Goal: Check status: Check status

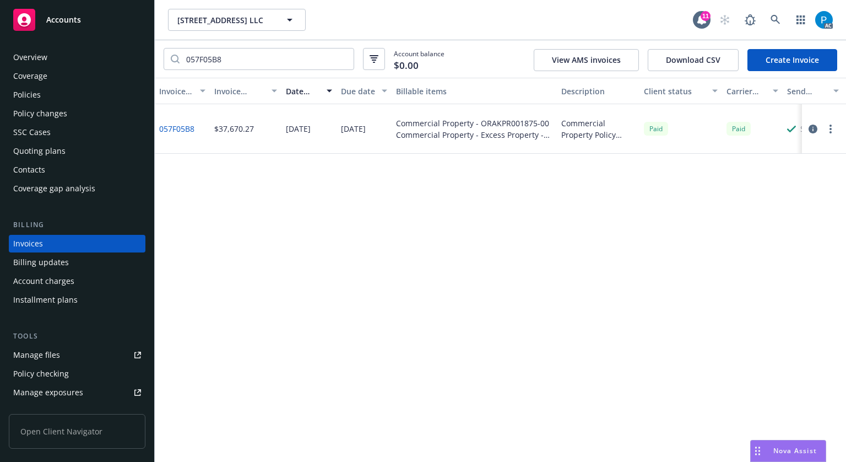
click at [91, 16] on div "Accounts" at bounding box center [77, 20] width 128 height 22
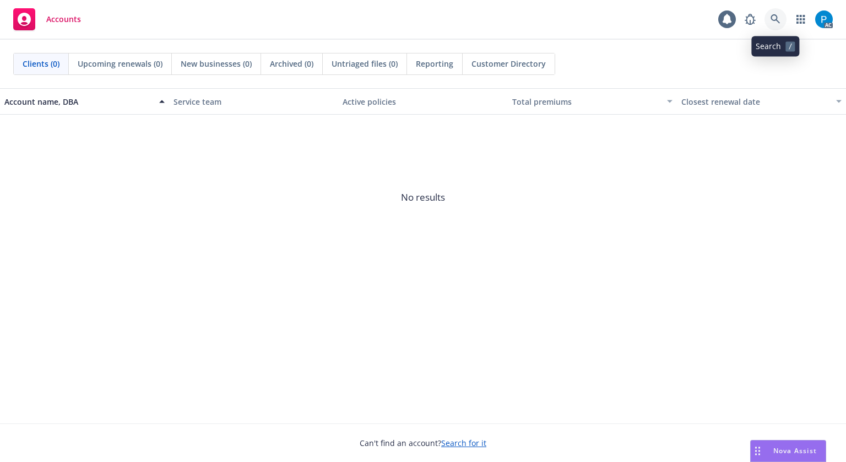
click at [771, 19] on icon at bounding box center [776, 19] width 10 height 10
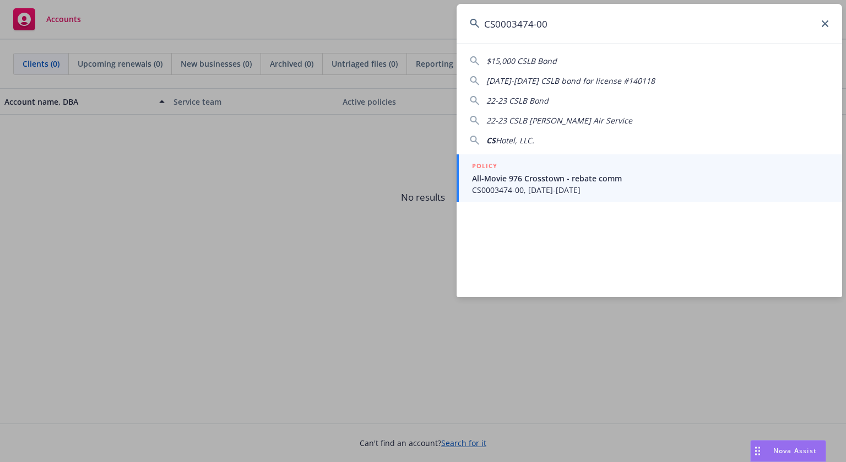
type input "CS0003474-00"
click at [542, 174] on span "All-Movie 976 Crosstown - rebate comm" at bounding box center [650, 178] width 357 height 12
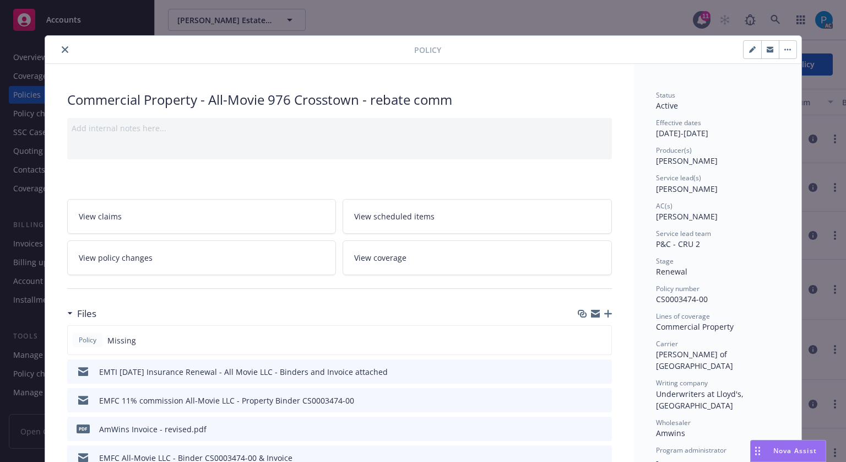
click at [63, 48] on icon "close" at bounding box center [65, 49] width 7 height 7
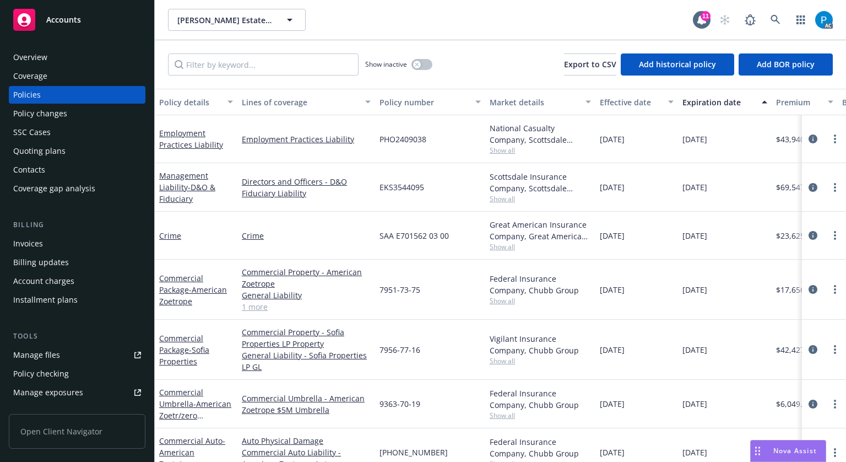
click at [40, 241] on div "Invoices" at bounding box center [28, 244] width 30 height 18
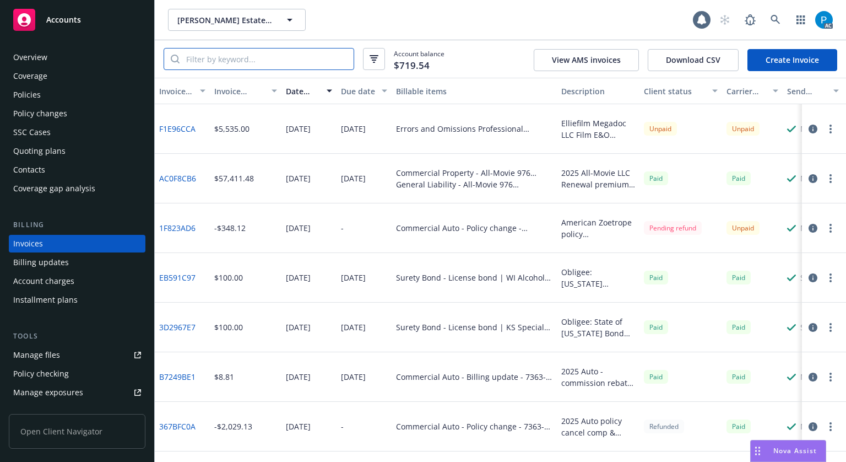
click at [244, 61] on input "search" at bounding box center [267, 58] width 174 height 21
paste input "CS0003474-00"
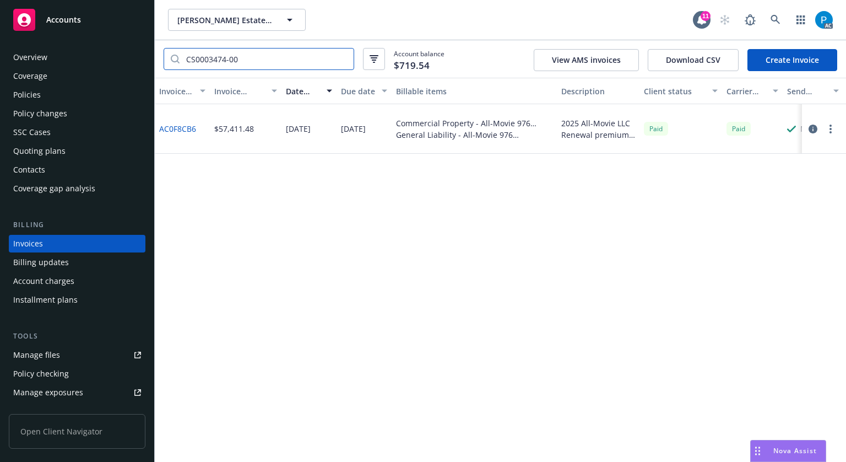
type input "CS0003474-00"
click at [815, 126] on icon "button" at bounding box center [813, 129] width 9 height 9
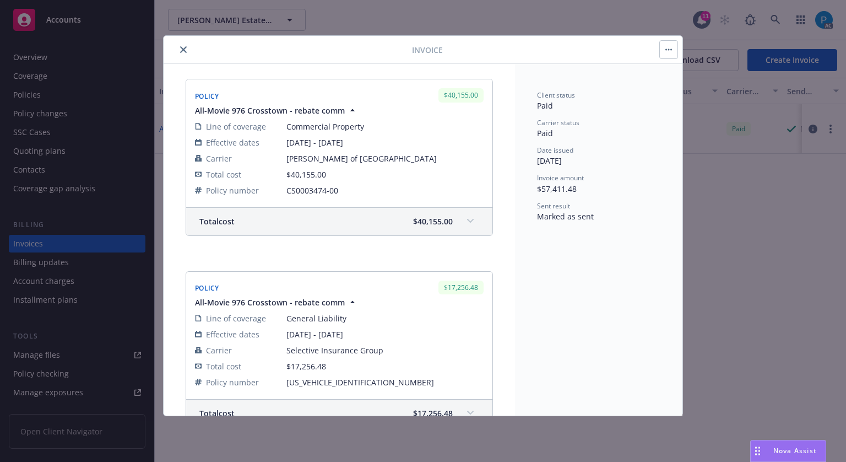
scroll to position [165, 0]
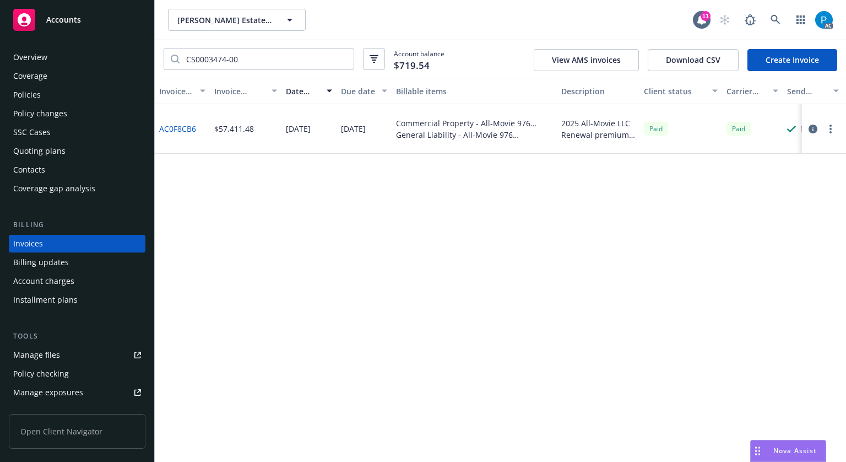
click at [88, 18] on div "Accounts" at bounding box center [77, 20] width 128 height 22
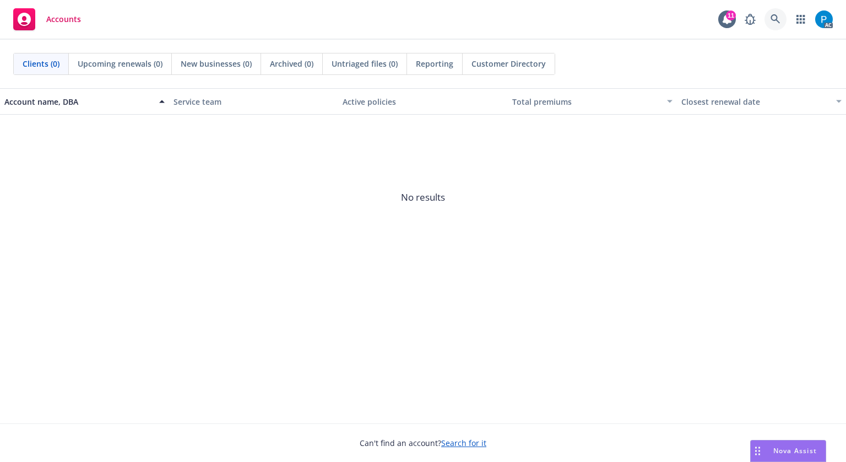
click at [769, 20] on link at bounding box center [776, 19] width 22 height 22
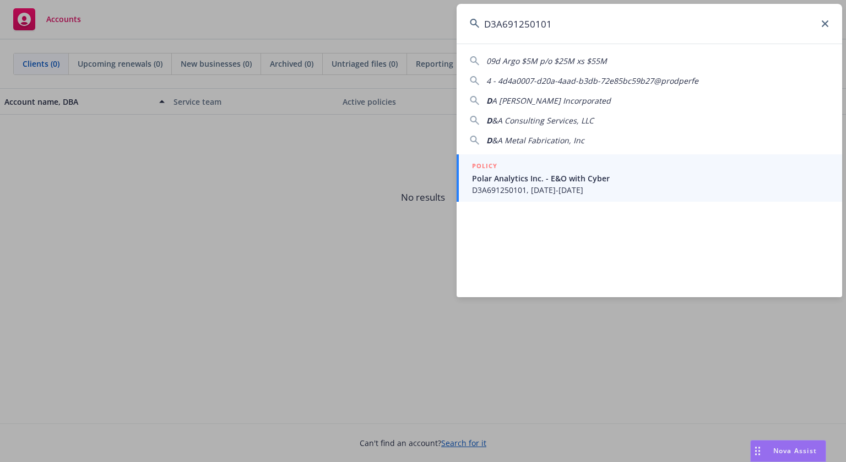
type input "D3A691250101"
click at [543, 176] on span "Polar Analytics Inc. - E&O with Cyber" at bounding box center [650, 178] width 357 height 12
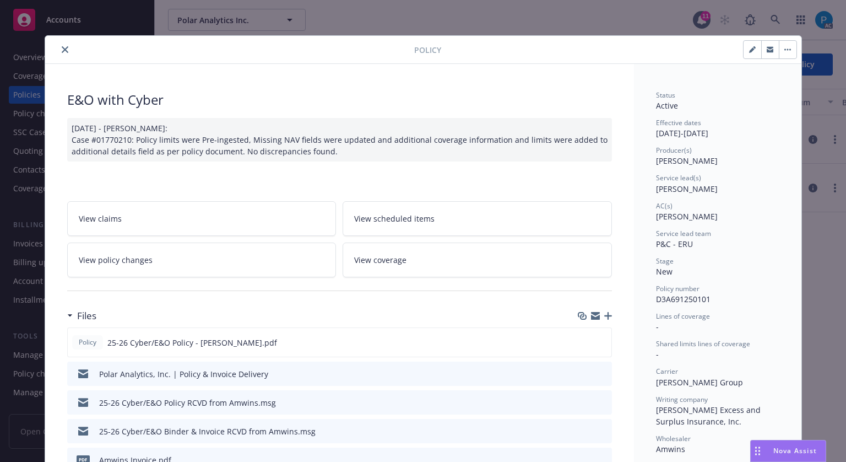
click at [63, 48] on icon "close" at bounding box center [65, 49] width 7 height 7
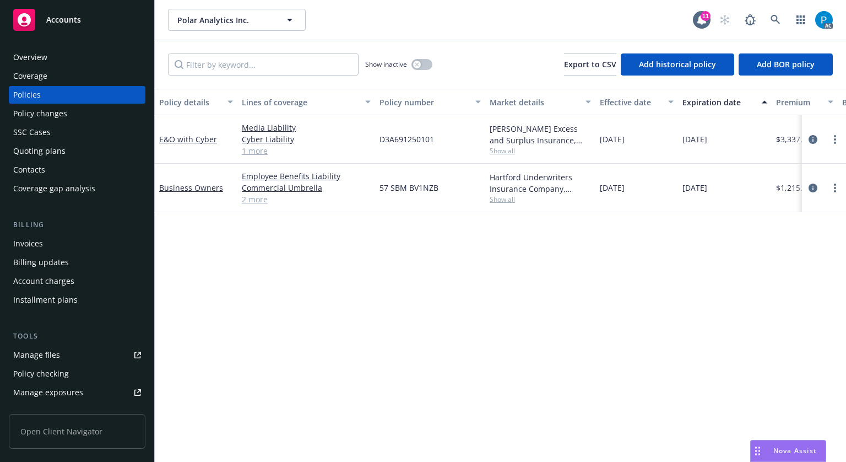
click at [41, 239] on div "Invoices" at bounding box center [28, 244] width 30 height 18
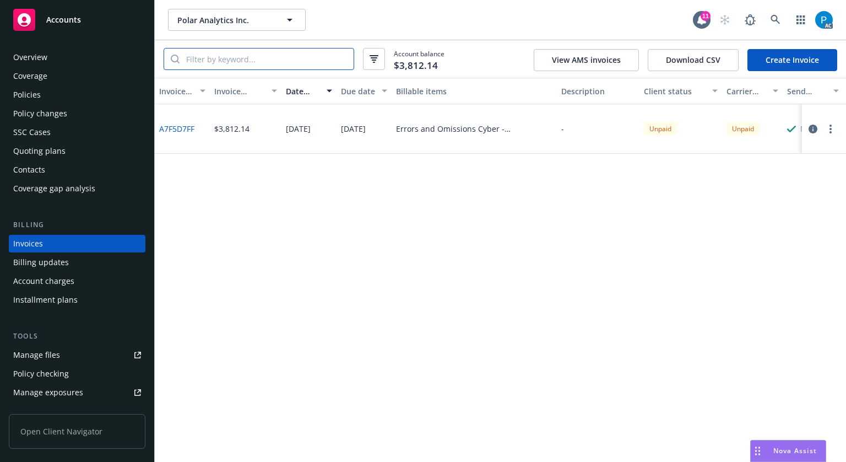
click at [258, 61] on input "search" at bounding box center [267, 58] width 174 height 21
paste input "D3A691250101"
type input "D3A691250101"
click at [97, 19] on div "Accounts" at bounding box center [77, 20] width 128 height 22
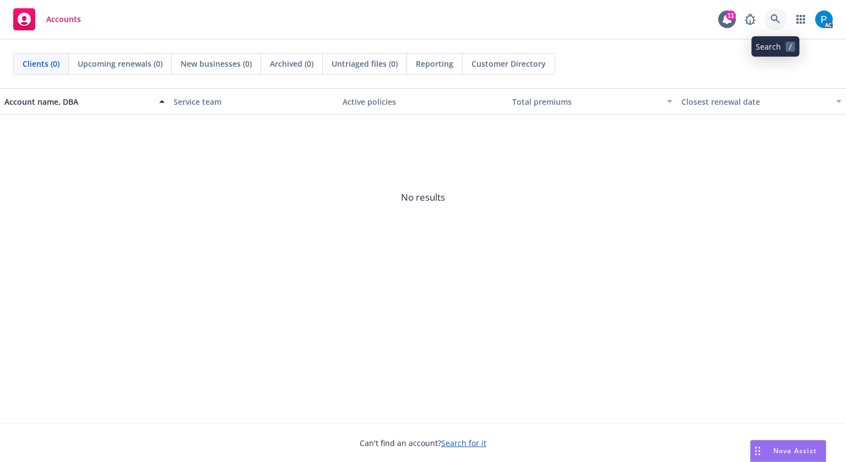
click at [782, 19] on link at bounding box center [776, 19] width 22 height 22
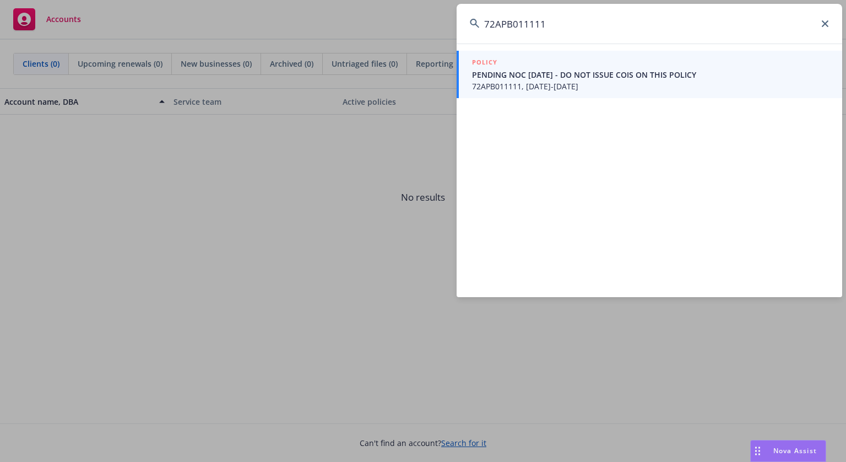
type input "72APB011111"
click at [527, 81] on span "72APB011111, [DATE]-[DATE]" at bounding box center [650, 86] width 357 height 12
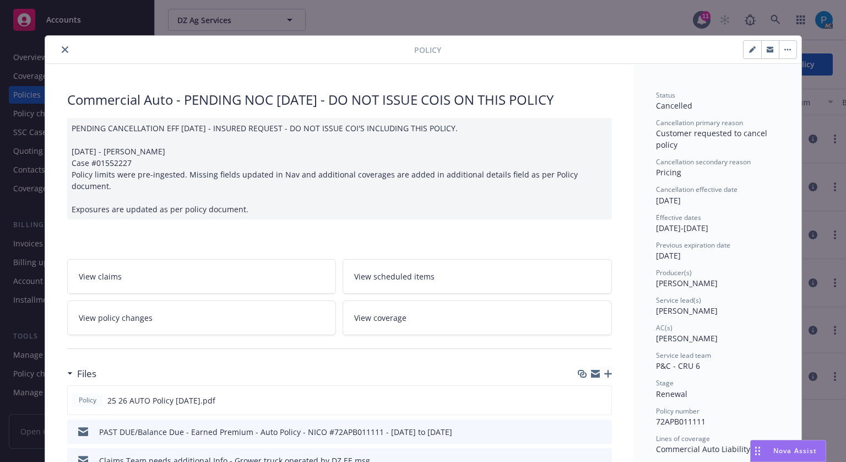
click at [62, 51] on icon "close" at bounding box center [65, 49] width 7 height 7
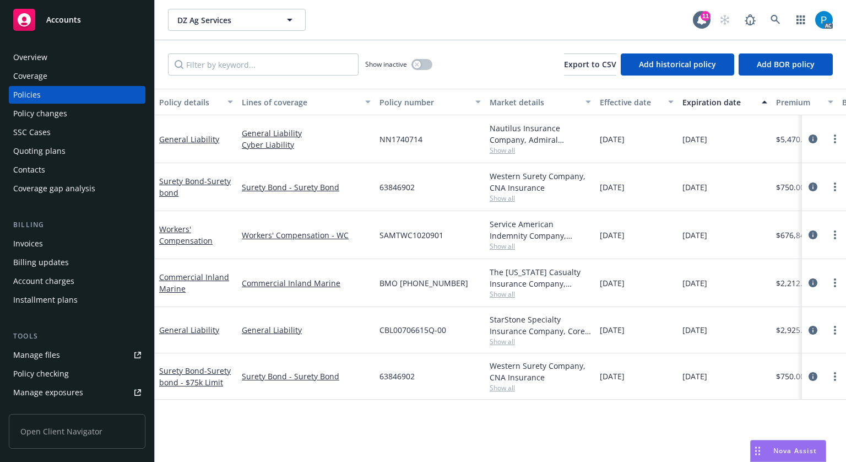
click at [58, 242] on div "Invoices" at bounding box center [77, 244] width 128 height 18
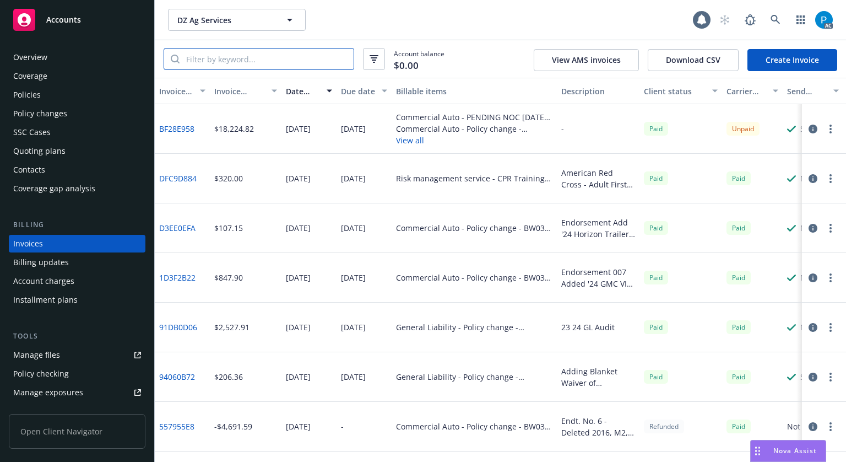
click at [222, 56] on input "search" at bounding box center [267, 58] width 174 height 21
paste input "72APB011111"
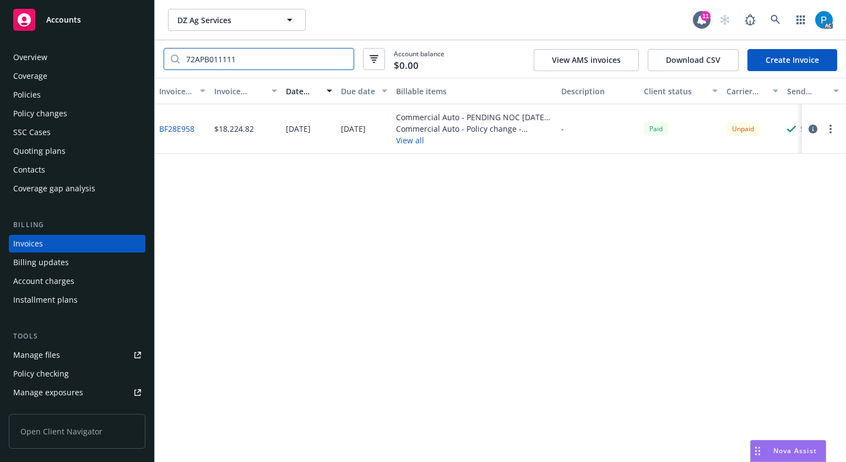
type input "72APB011111"
click at [814, 131] on icon "button" at bounding box center [813, 129] width 9 height 9
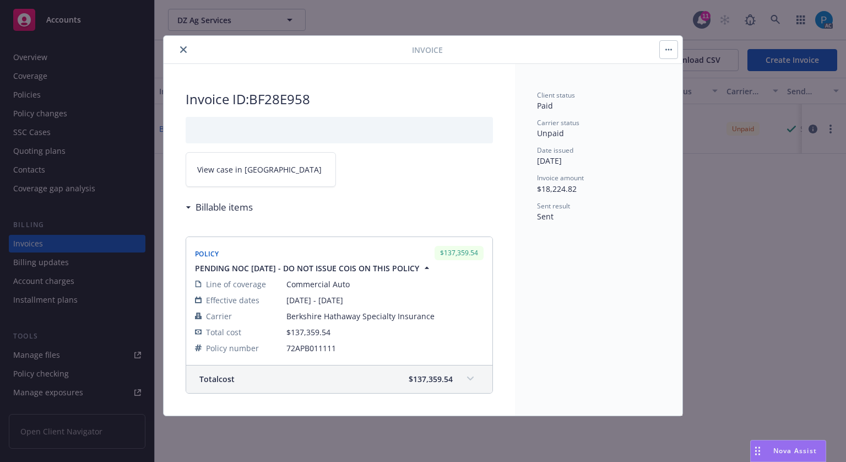
click at [266, 160] on link "View case in [GEOGRAPHIC_DATA]" at bounding box center [261, 169] width 150 height 35
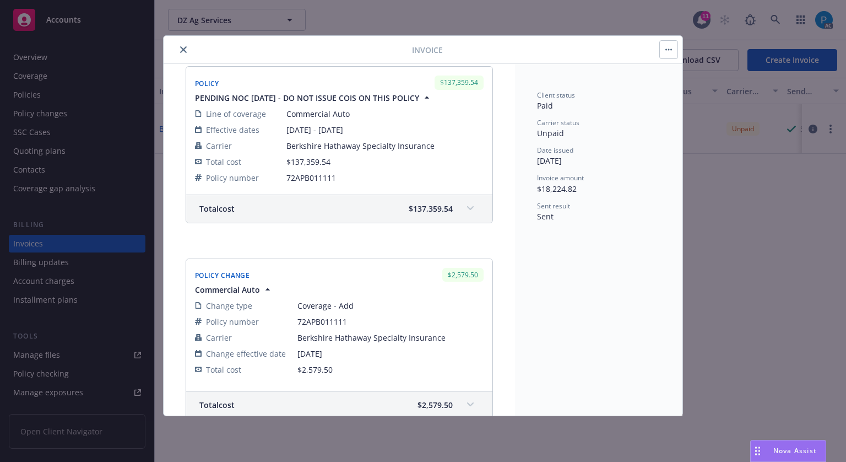
scroll to position [331, 0]
